Goal: Check status: Check status

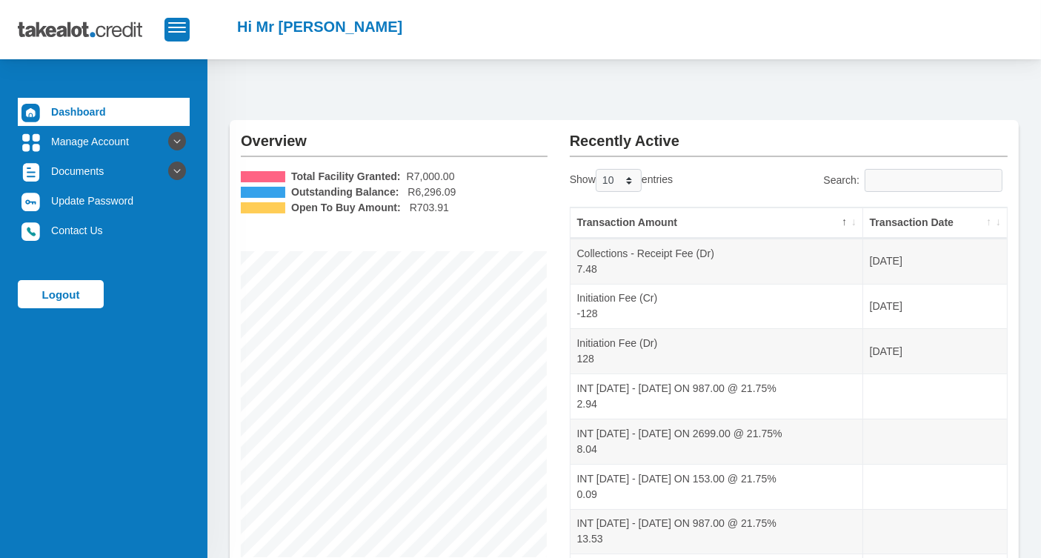
scroll to position [82, 0]
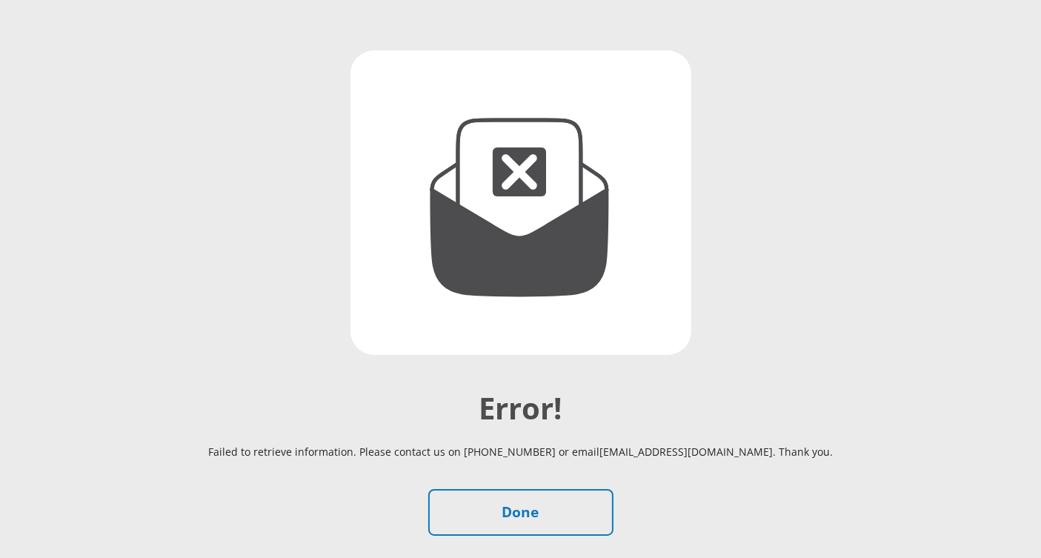
scroll to position [236, 0]
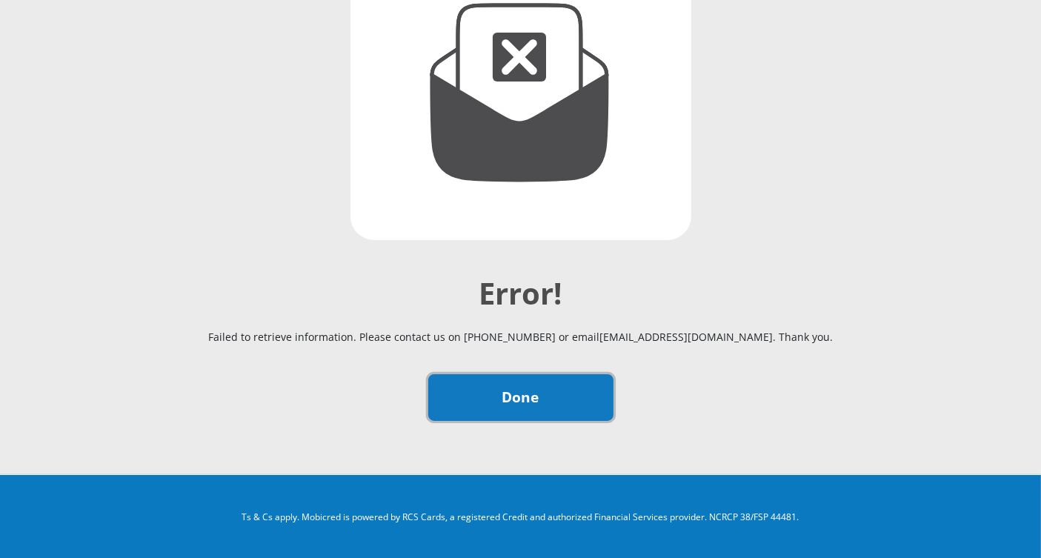
click at [525, 387] on link "Done" at bounding box center [520, 397] width 185 height 47
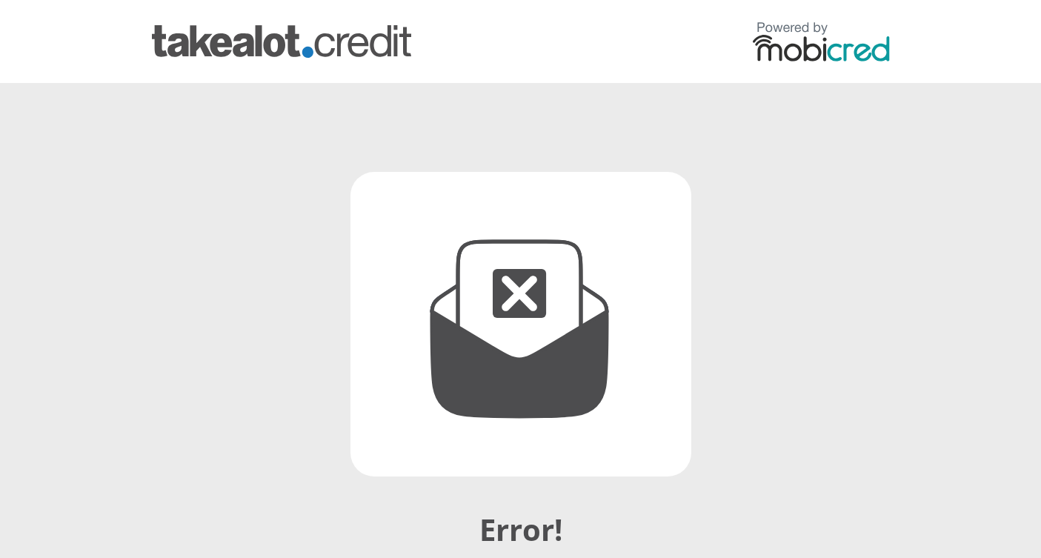
scroll to position [236, 0]
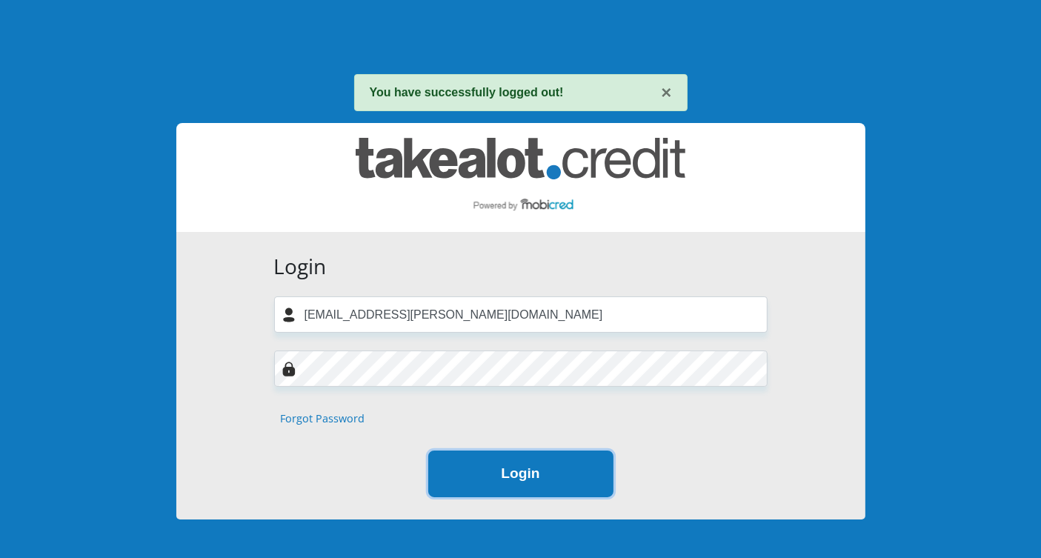
click at [544, 465] on button "Login" at bounding box center [520, 474] width 185 height 47
